Goal: Task Accomplishment & Management: Complete application form

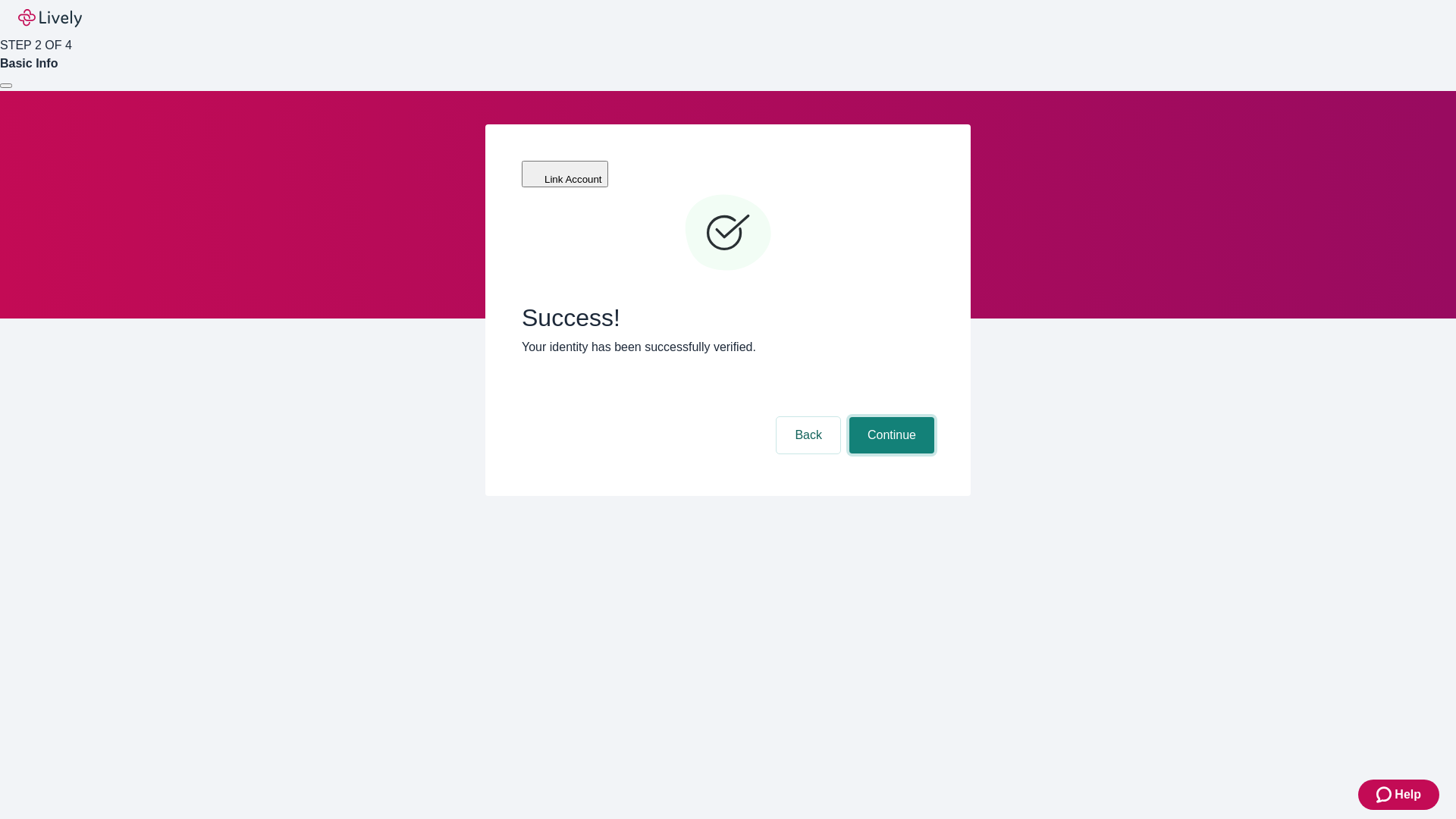
click at [889, 417] on button "Continue" at bounding box center [892, 435] width 85 height 36
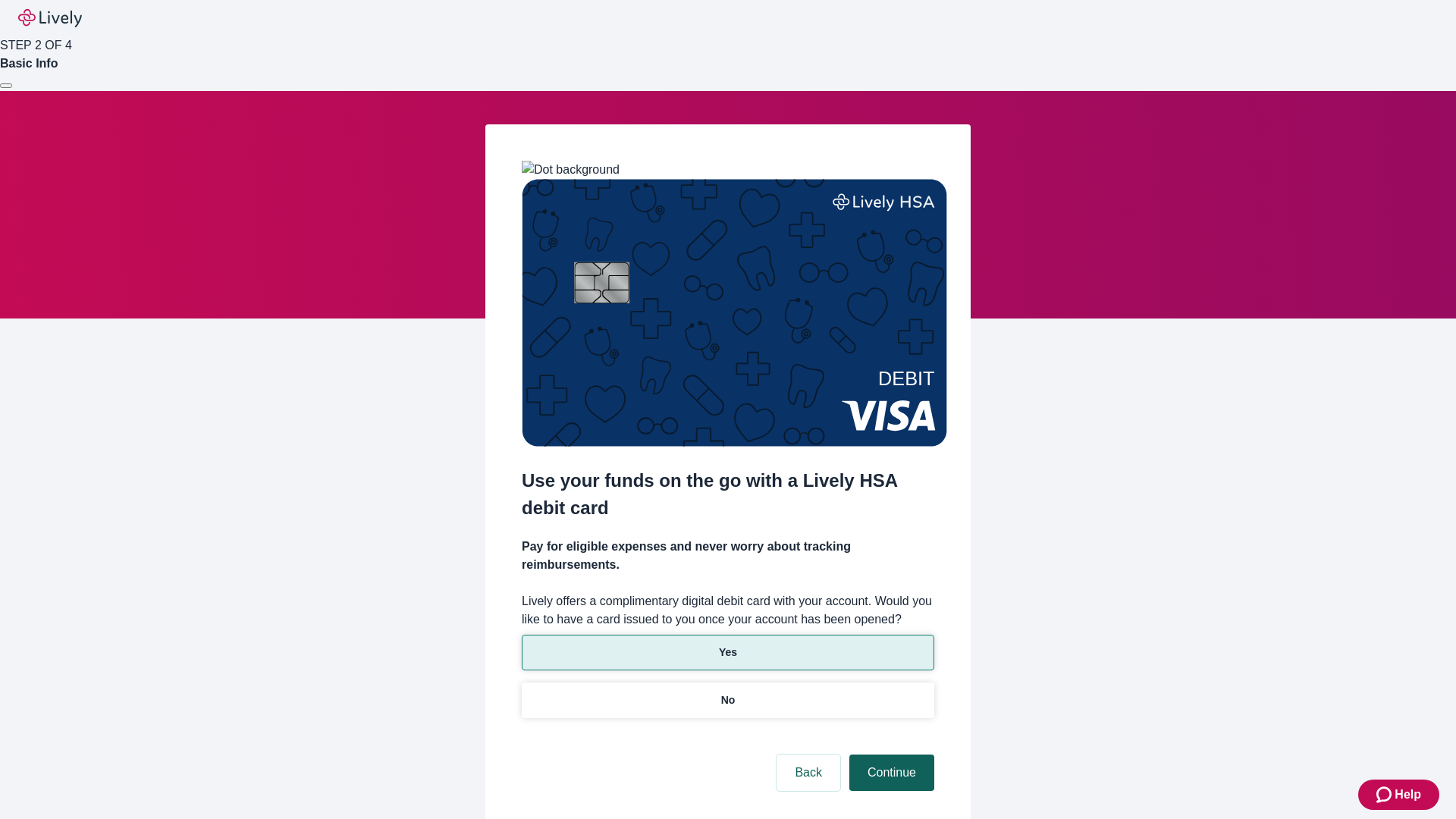
click at [728, 645] on p "Yes" at bounding box center [728, 652] width 19 height 16
click at [889, 755] on button "Continue" at bounding box center [892, 772] width 85 height 36
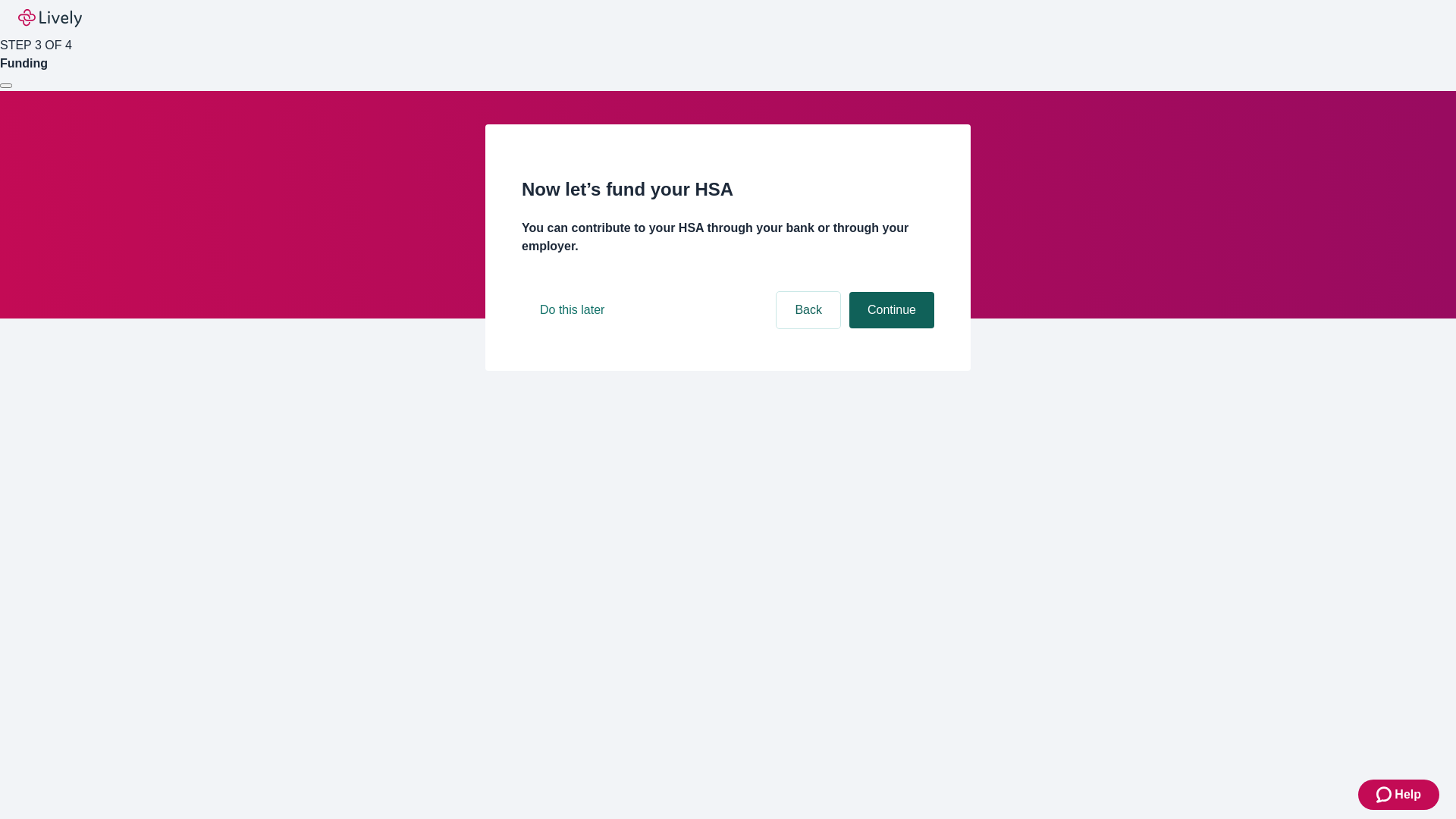
click at [889, 328] on button "Continue" at bounding box center [892, 310] width 85 height 36
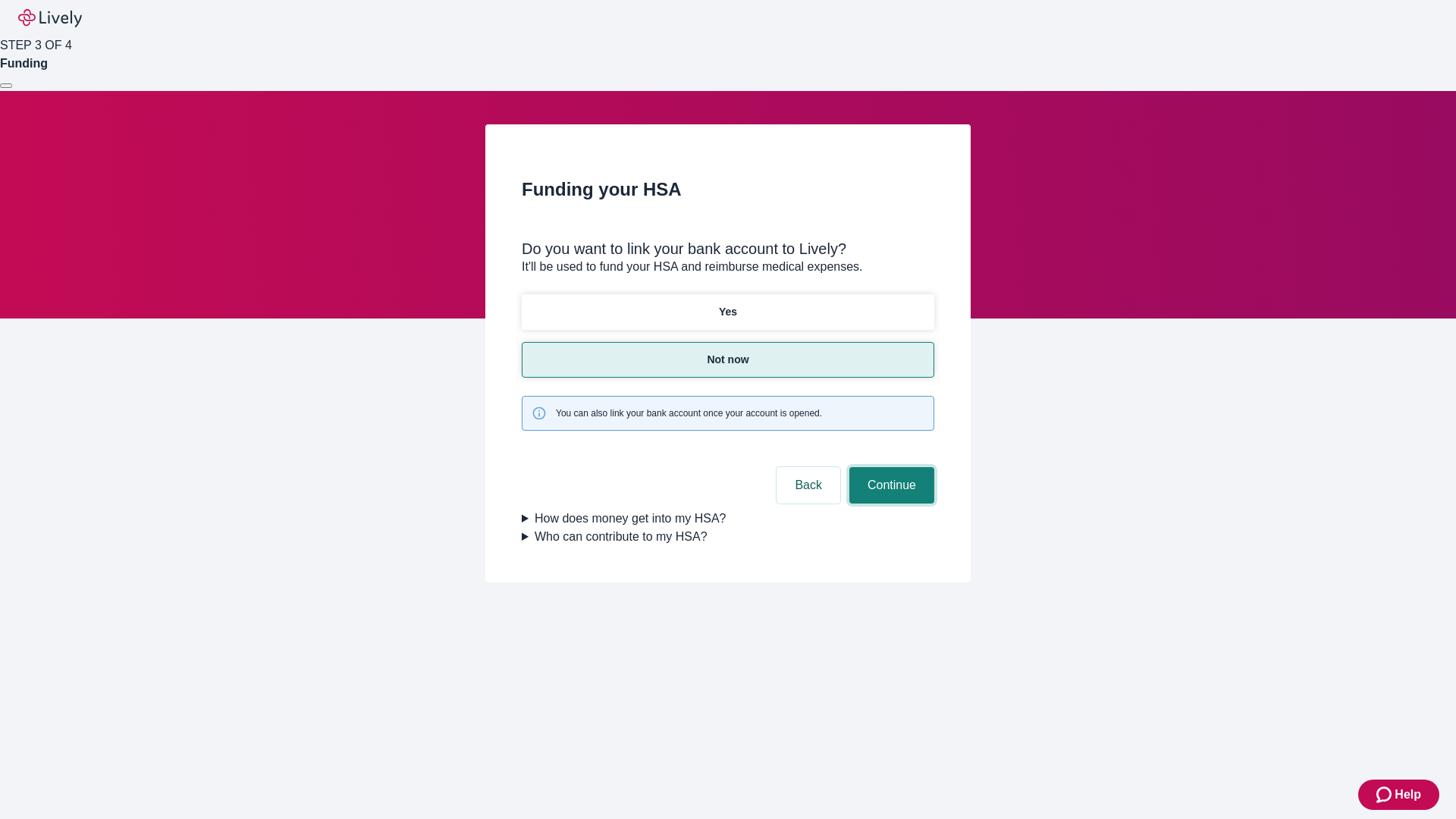
click at [889, 467] on button "Continue" at bounding box center [892, 485] width 85 height 36
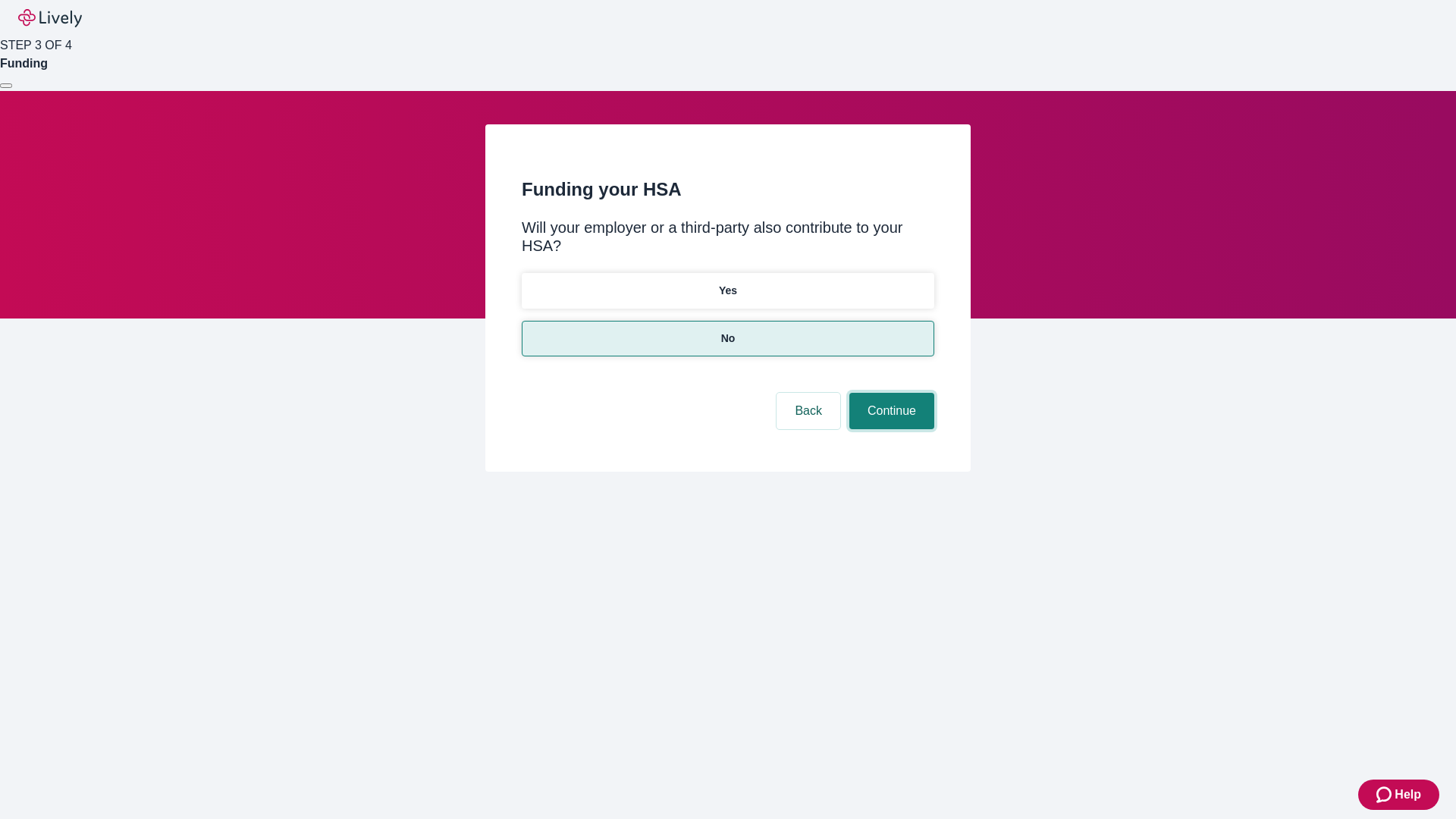
click at [889, 393] on button "Continue" at bounding box center [892, 410] width 85 height 36
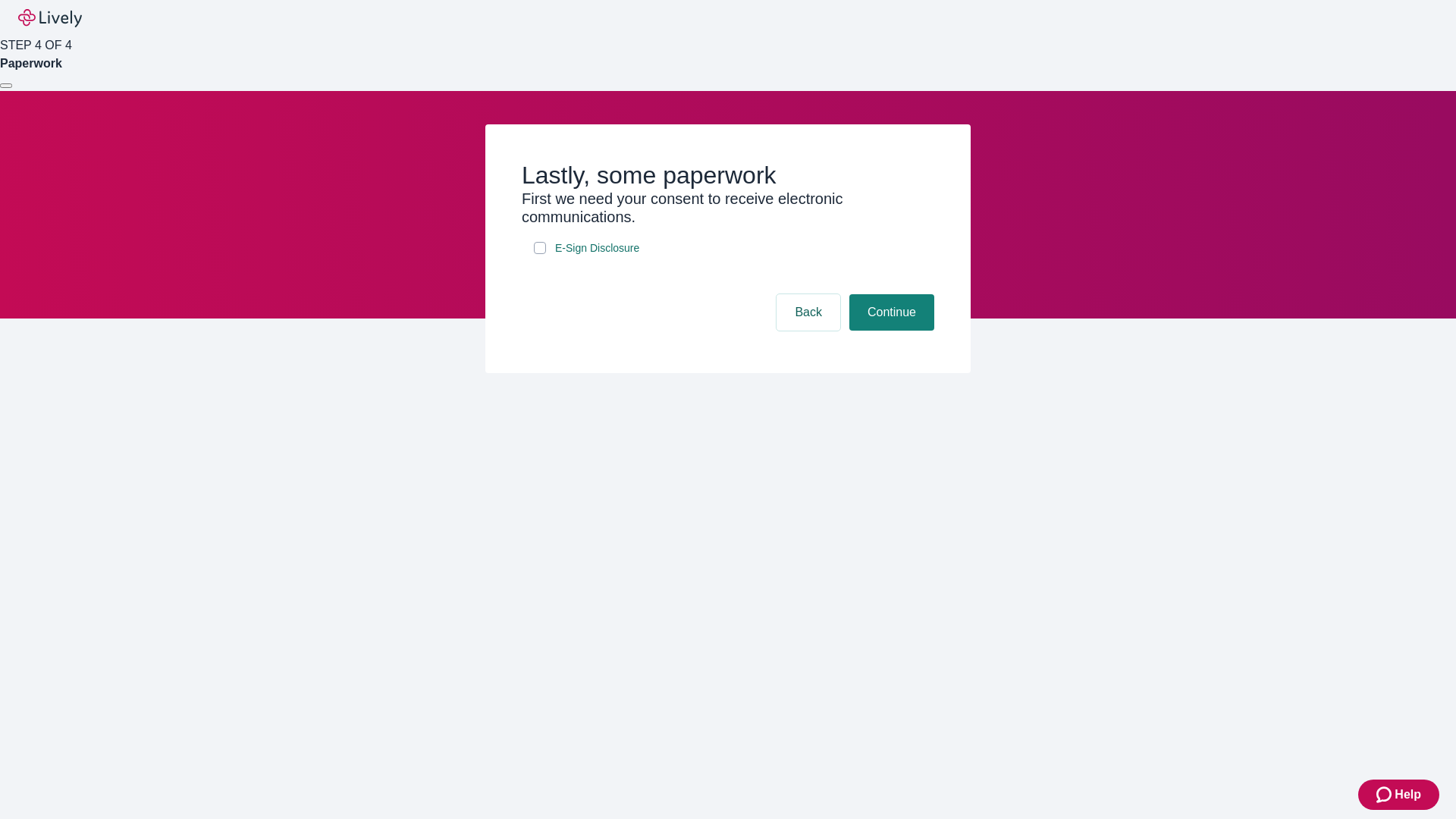
click at [540, 254] on input "E-Sign Disclosure" at bounding box center [540, 248] width 12 height 12
checkbox input "true"
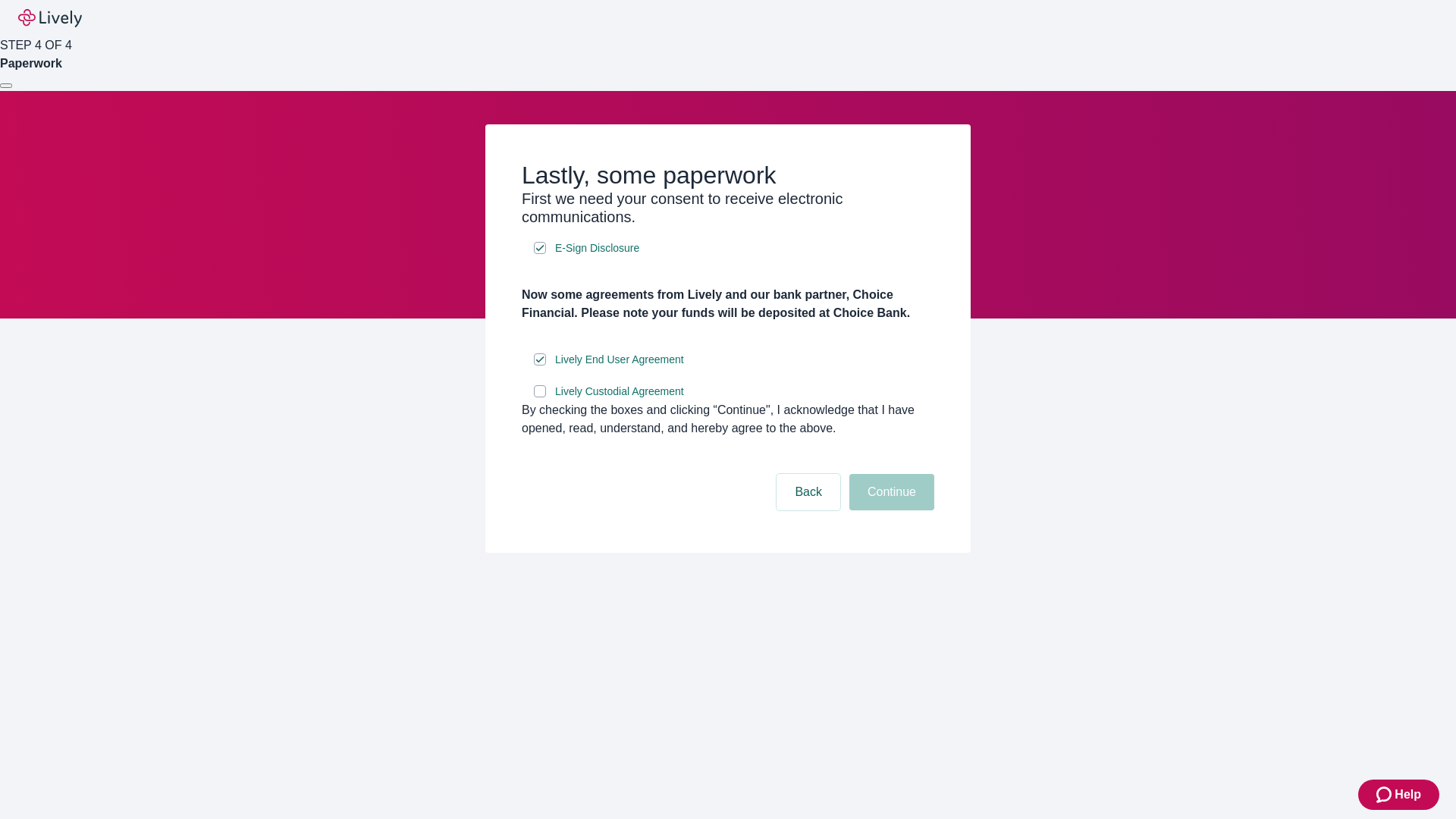
click at [540, 398] on input "Lively Custodial Agreement" at bounding box center [540, 391] width 12 height 12
checkbox input "true"
click at [889, 510] on button "Continue" at bounding box center [892, 492] width 85 height 36
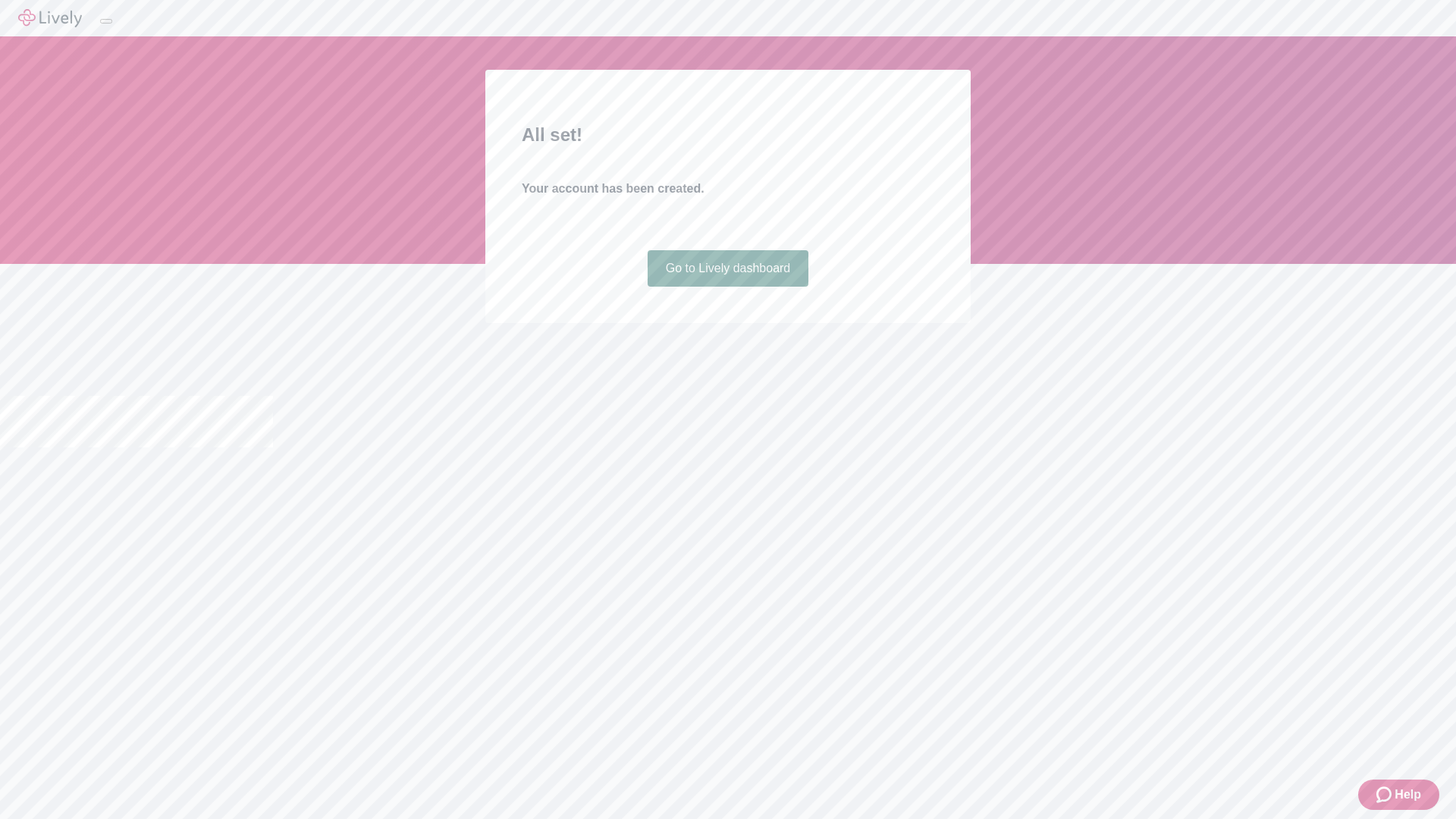
click at [728, 287] on link "Go to Lively dashboard" at bounding box center [728, 268] width 162 height 36
